Goal: Task Accomplishment & Management: Use online tool/utility

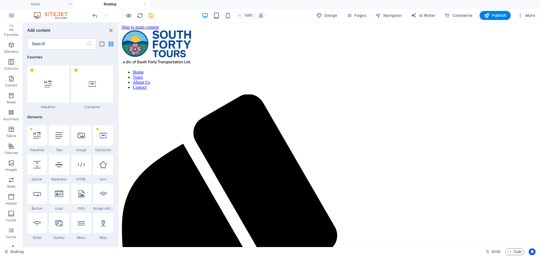
scroll to position [4831, 0]
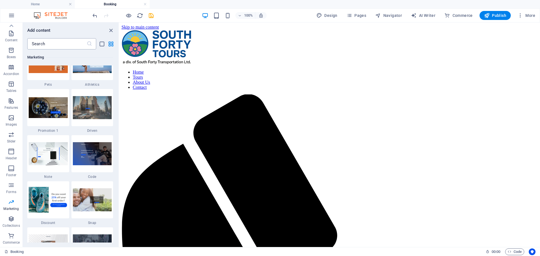
click at [64, 44] on input "text" at bounding box center [56, 43] width 59 height 11
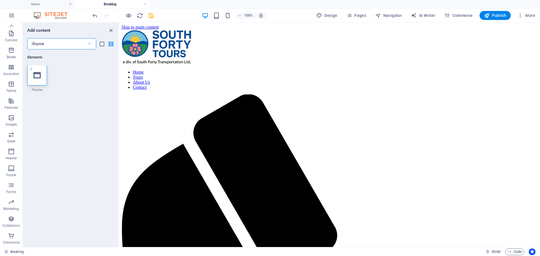
scroll to position [0, 0]
type input "iframe"
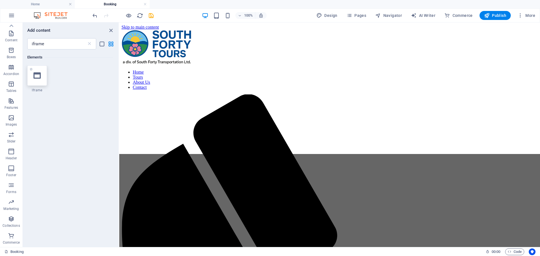
select select "%"
select select "px"
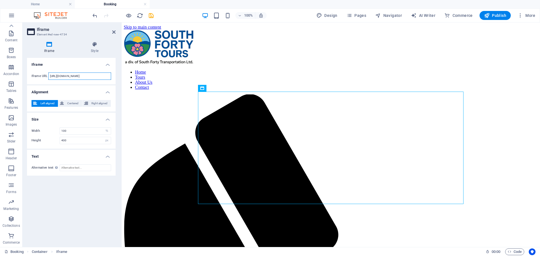
drag, startPoint x: 98, startPoint y: 75, endPoint x: 38, endPoint y: 74, distance: 59.6
click at [38, 74] on div "Iframe URL [URL][DOMAIN_NAME]" at bounding box center [71, 76] width 80 height 7
paste input "<iframe id="JotFormIFrame-252757855616066" title="South Forty Tours Booking For…"
type input "<iframe id="JotFormIFrame-252757855616066" title="South Forty Tours Booking For…"
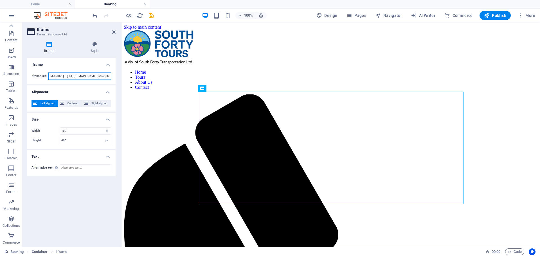
scroll to position [0, 0]
click at [79, 75] on input "<iframe id="JotFormIFrame-252757855616066" title="South Forty Tours Booking For…" at bounding box center [79, 76] width 63 height 7
click at [69, 75] on input "text" at bounding box center [79, 76] width 63 height 7
paste input "[URL][DOMAIN_NAME]"
type input "[URL][DOMAIN_NAME]"
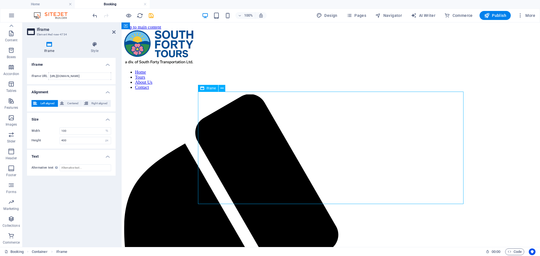
drag, startPoint x: 460, startPoint y: 103, endPoint x: 460, endPoint y: 113, distance: 9.6
drag, startPoint x: 461, startPoint y: 106, endPoint x: 461, endPoint y: 111, distance: 5.1
click at [69, 105] on span "Centered" at bounding box center [72, 103] width 15 height 7
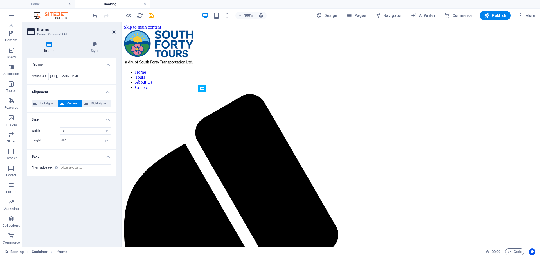
click at [114, 31] on icon at bounding box center [113, 32] width 3 height 4
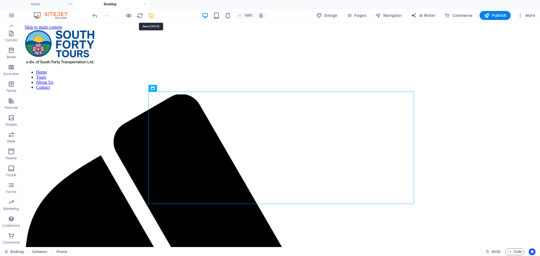
click at [150, 15] on icon "save" at bounding box center [151, 15] width 6 height 6
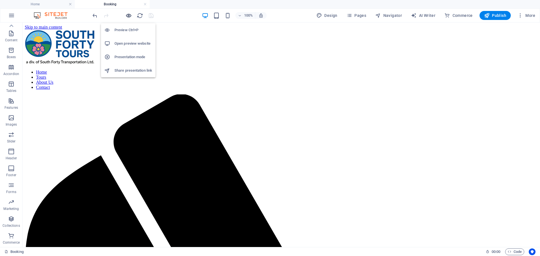
click at [130, 15] on icon "button" at bounding box center [128, 15] width 6 height 6
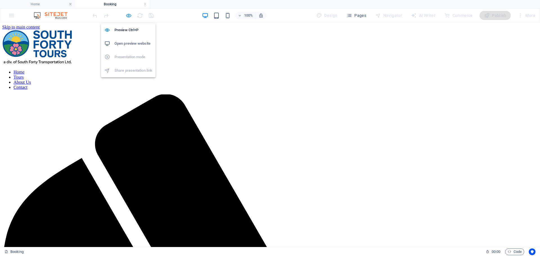
click at [128, 18] on icon "button" at bounding box center [128, 15] width 6 height 6
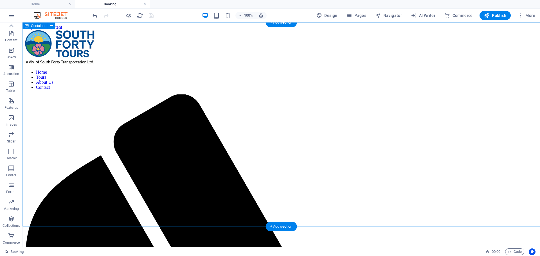
click at [371, 70] on nav "Home Tours About Us Contact" at bounding box center [281, 80] width 513 height 20
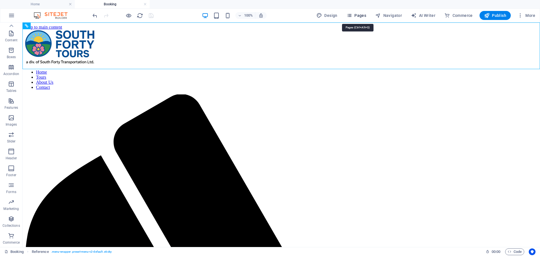
click at [361, 18] on span "Pages" at bounding box center [356, 16] width 20 height 6
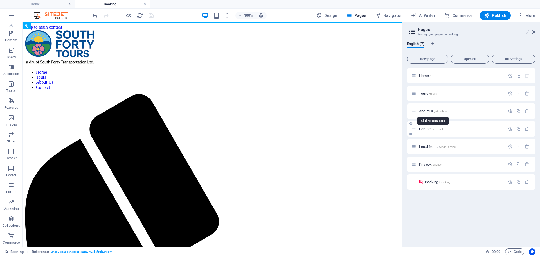
click at [422, 110] on span "About Us /about-us" at bounding box center [433, 111] width 28 height 4
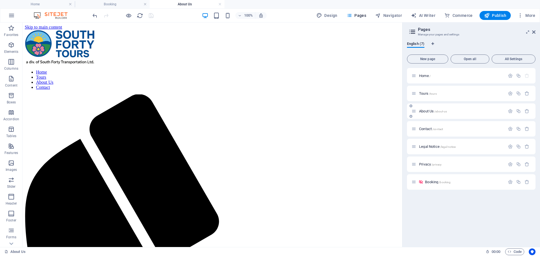
click at [472, 112] on p "About Us /about-us" at bounding box center [461, 111] width 84 height 4
click at [511, 112] on icon "button" at bounding box center [510, 111] width 5 height 5
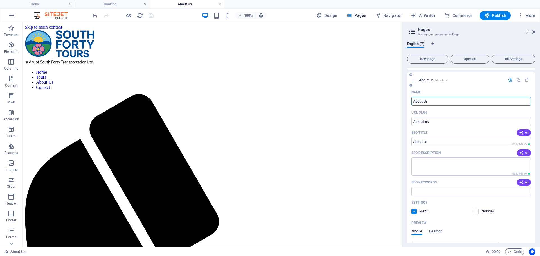
scroll to position [84, 0]
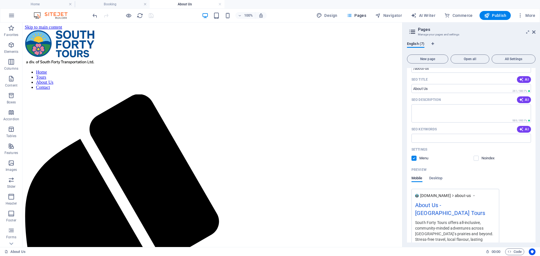
click at [414, 160] on label at bounding box center [413, 158] width 5 height 5
click at [0, 0] on input "checkbox" at bounding box center [0, 0] width 0 height 0
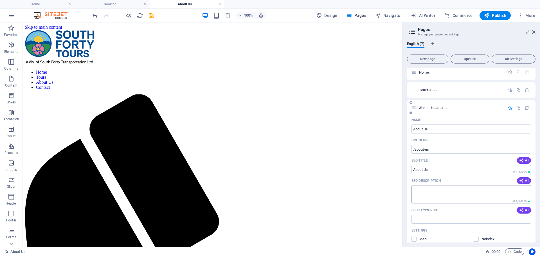
scroll to position [0, 0]
click at [490, 37] on div "English (7) New page Open all All Settings Home / Tours /tours About Us /about-…" at bounding box center [470, 142] width 137 height 210
click at [219, 6] on link at bounding box center [219, 4] width 3 height 5
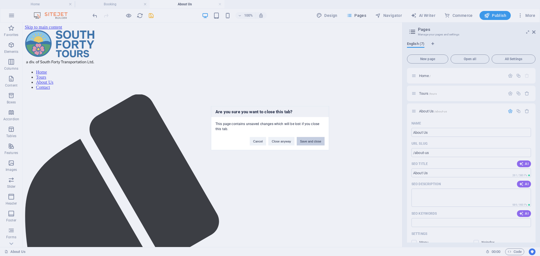
click at [311, 141] on button "Save and close" at bounding box center [310, 141] width 28 height 8
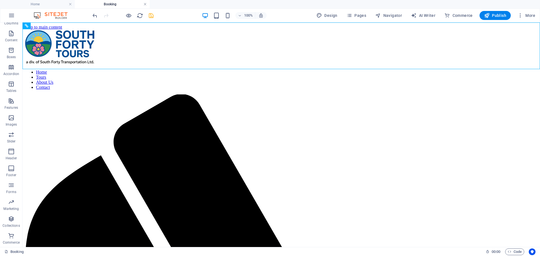
click at [146, 4] on link at bounding box center [144, 4] width 3 height 5
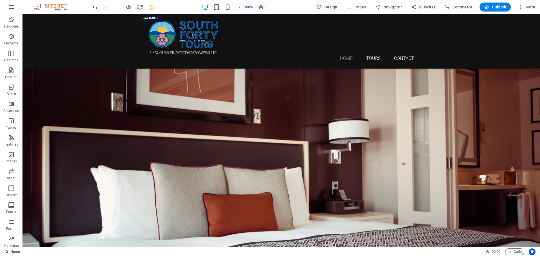
click at [151, 9] on icon "save" at bounding box center [151, 7] width 6 height 6
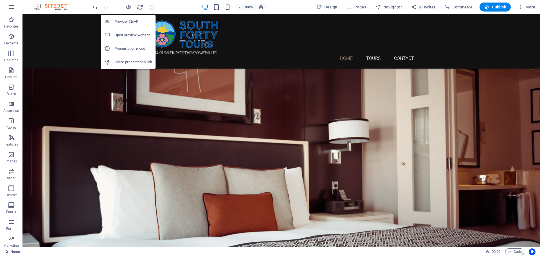
click at [123, 62] on h6 "Share presentation link" at bounding box center [133, 62] width 38 height 7
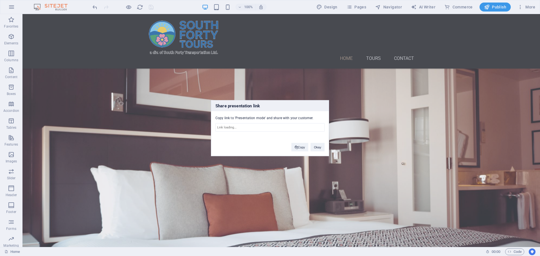
type input "[URL][DOMAIN_NAME]"
click at [232, 128] on input "[URL][DOMAIN_NAME]" at bounding box center [269, 127] width 109 height 8
click at [299, 147] on button "Copy" at bounding box center [299, 147] width 17 height 8
click at [320, 147] on button "Okay" at bounding box center [317, 147] width 14 height 8
